Goal: Task Accomplishment & Management: Complete application form

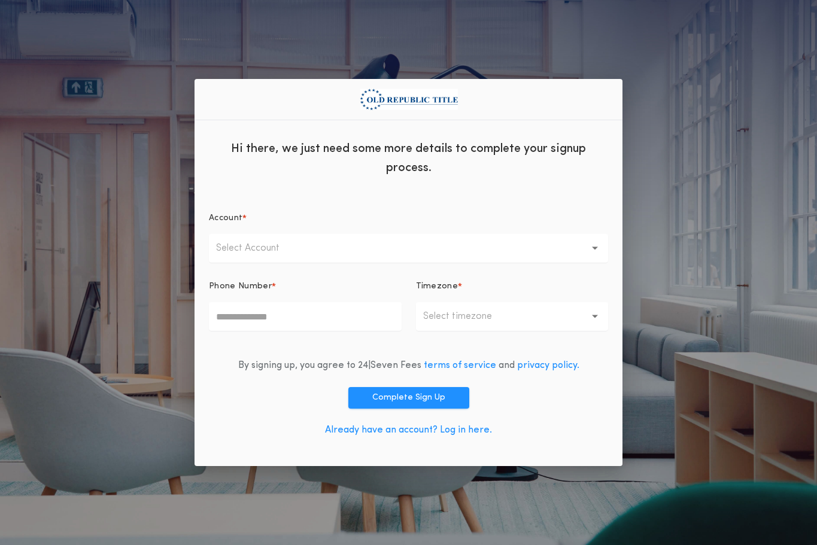
drag, startPoint x: 245, startPoint y: 63, endPoint x: 199, endPoint y: 28, distance: 57.7
click at [233, 63] on div "Hi there, we just need some more details to complete your signup process. Accou…" at bounding box center [408, 272] width 817 height 545
